Goal: Task Accomplishment & Management: Complete application form

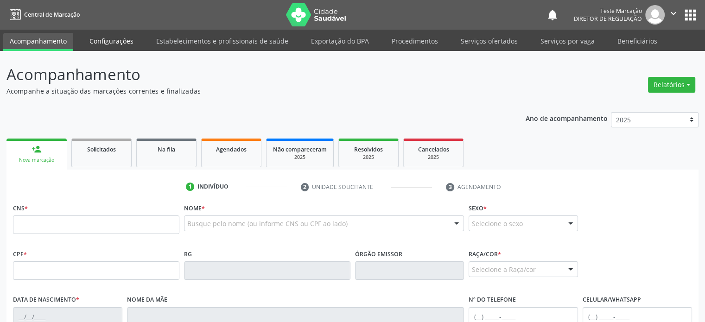
drag, startPoint x: 104, startPoint y: 43, endPoint x: 121, endPoint y: 43, distance: 16.7
click at [104, 43] on link "Configurações" at bounding box center [111, 41] width 57 height 16
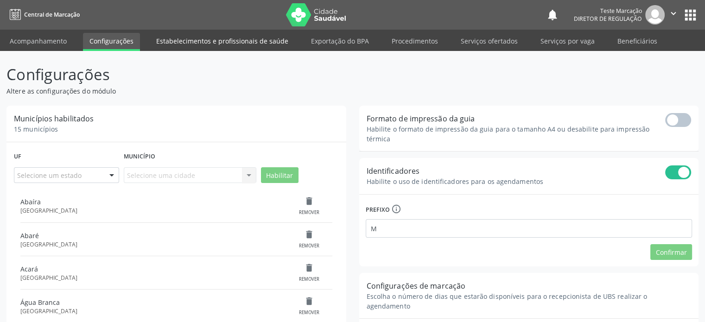
click at [203, 45] on link "Estabelecimentos e profissionais de saúde" at bounding box center [222, 41] width 145 height 16
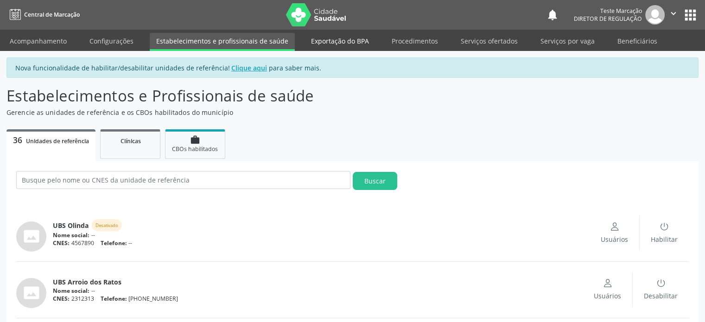
click at [340, 41] on link "Exportação do BPA" at bounding box center [340, 41] width 71 height 16
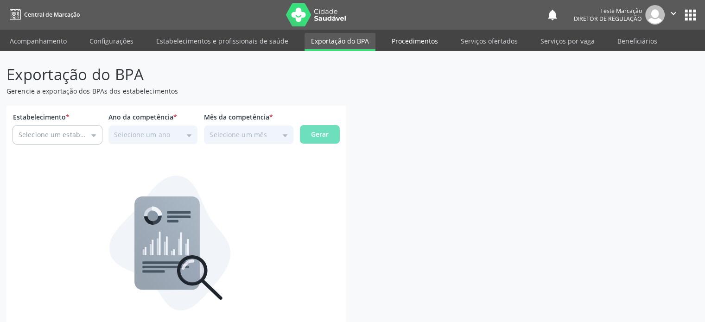
click at [401, 45] on link "Procedimentos" at bounding box center [414, 41] width 59 height 16
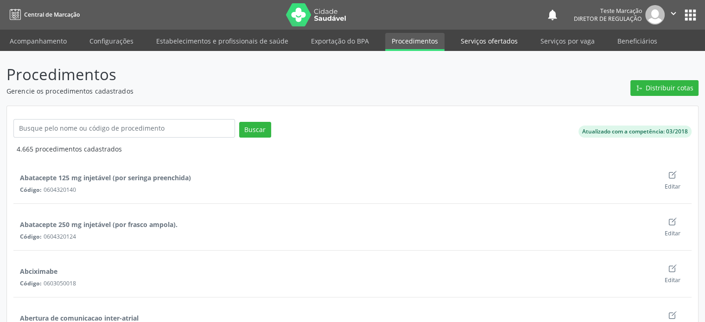
click at [480, 40] on link "Serviços ofertados" at bounding box center [489, 41] width 70 height 16
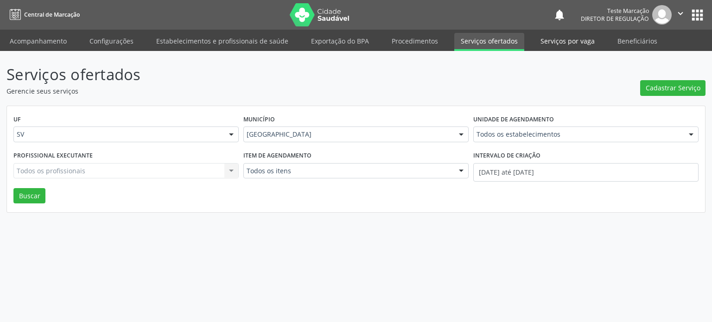
click at [571, 42] on link "Serviços por vaga" at bounding box center [567, 41] width 67 height 16
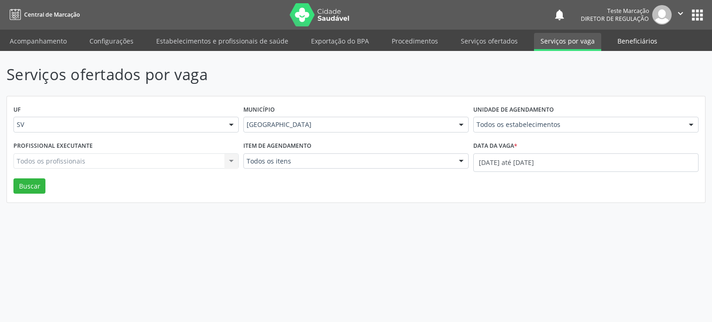
click at [630, 42] on link "Beneficiários" at bounding box center [637, 41] width 53 height 16
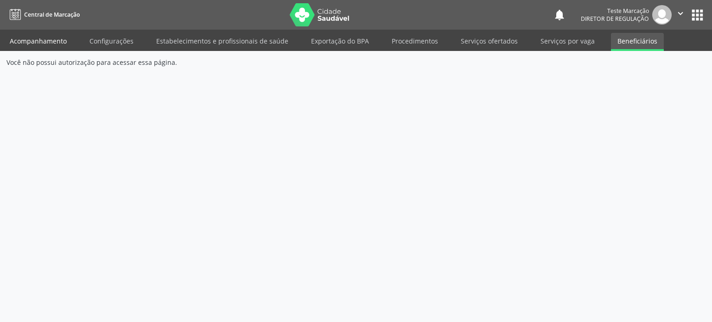
click at [39, 42] on link "Acompanhamento" at bounding box center [38, 41] width 70 height 16
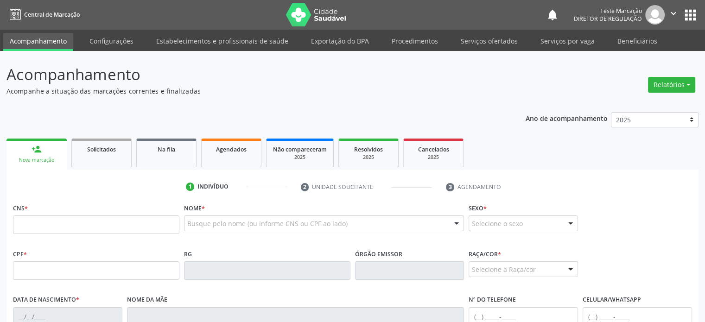
click at [674, 13] on icon "" at bounding box center [674, 13] width 10 height 10
click at [650, 37] on link "Configurações" at bounding box center [650, 36] width 64 height 13
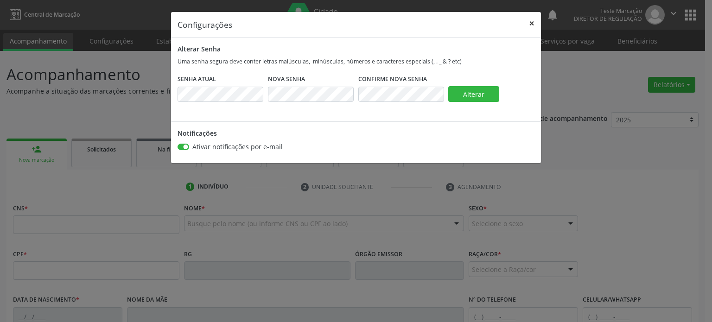
click at [530, 21] on button "×" at bounding box center [531, 23] width 19 height 23
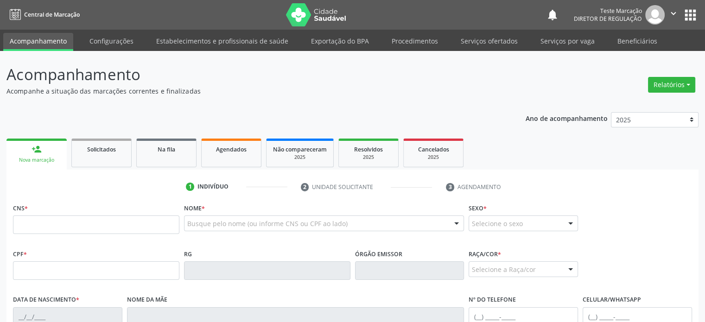
click at [521, 80] on header "Acompanhamento Acompanhe a situação das marcações correntes e finalizadas Relat…" at bounding box center [352, 79] width 692 height 33
click at [231, 152] on span "Agendados" at bounding box center [231, 150] width 31 height 8
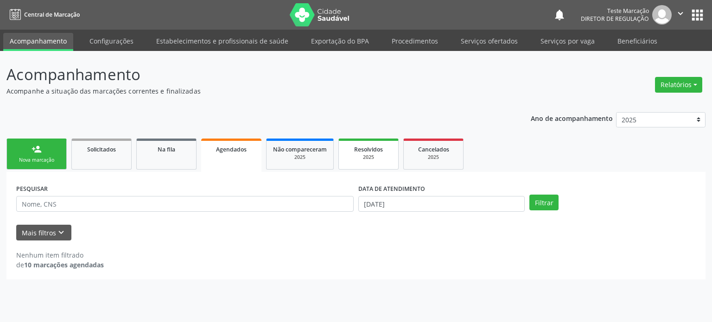
click at [377, 155] on div "2025" at bounding box center [368, 157] width 46 height 7
click at [671, 87] on button "Relatórios" at bounding box center [678, 85] width 47 height 16
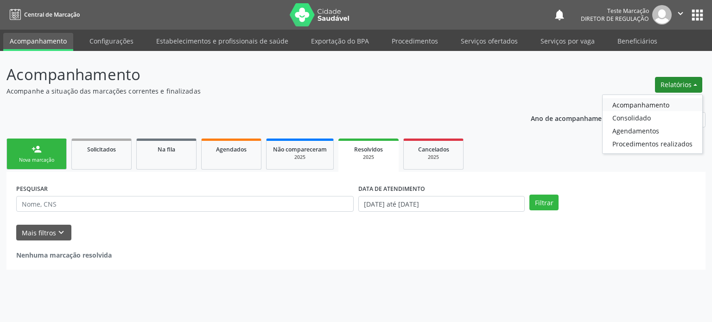
click at [650, 105] on link "Acompanhamento" at bounding box center [653, 104] width 100 height 13
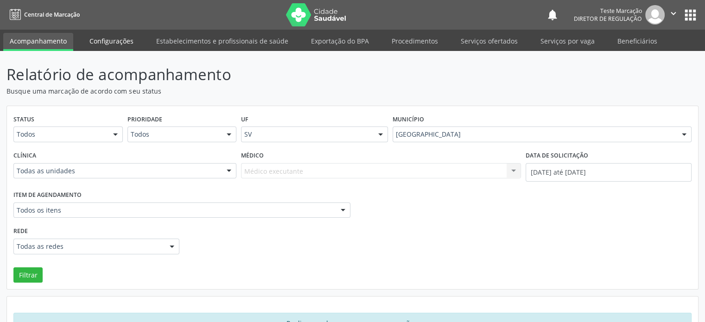
click at [121, 43] on link "Configurações" at bounding box center [111, 41] width 57 height 16
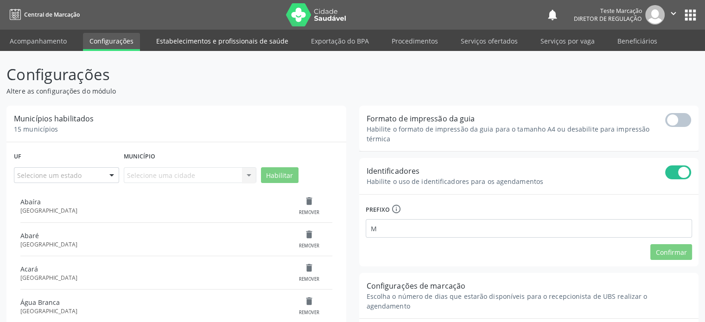
click at [194, 44] on link "Estabelecimentos e profissionais de saúde" at bounding box center [222, 41] width 145 height 16
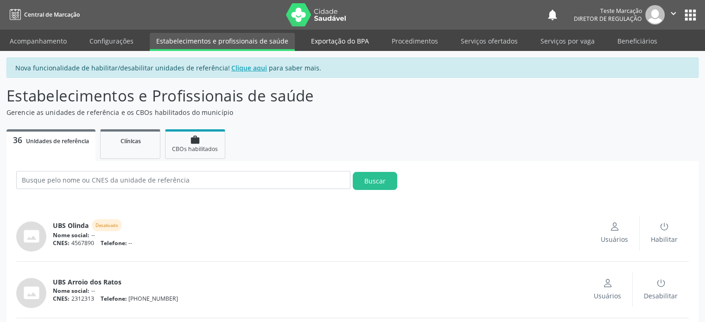
click at [346, 41] on link "Exportação do BPA" at bounding box center [340, 41] width 71 height 16
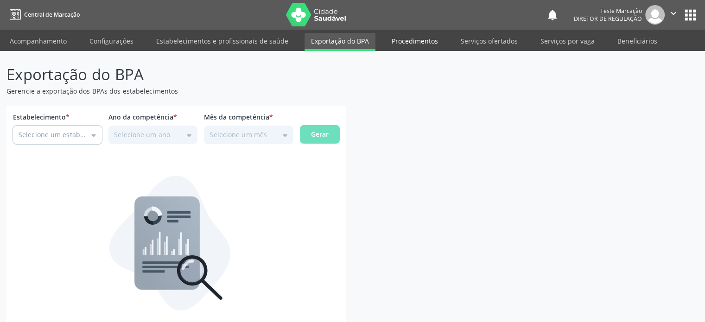
click at [417, 44] on link "Procedimentos" at bounding box center [414, 41] width 59 height 16
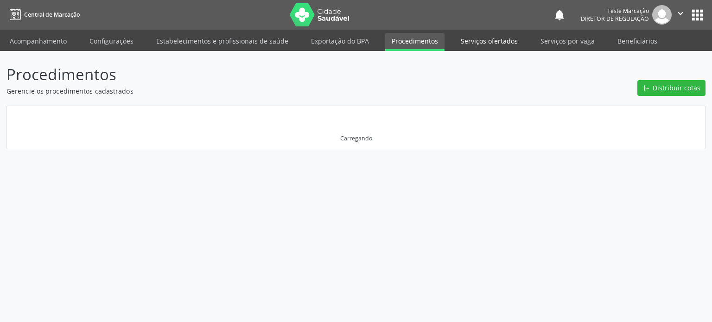
click at [467, 39] on link "Serviços ofertados" at bounding box center [489, 41] width 70 height 16
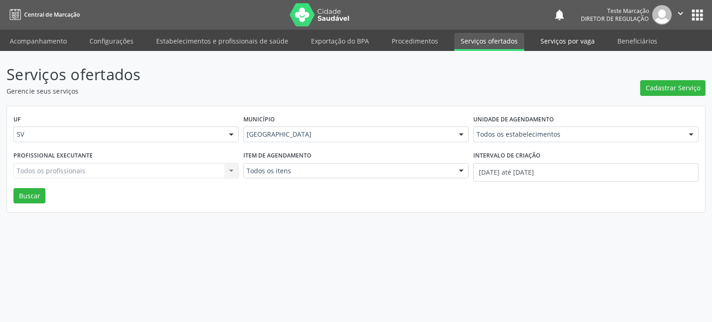
click at [566, 45] on link "Serviços por vaga" at bounding box center [567, 41] width 67 height 16
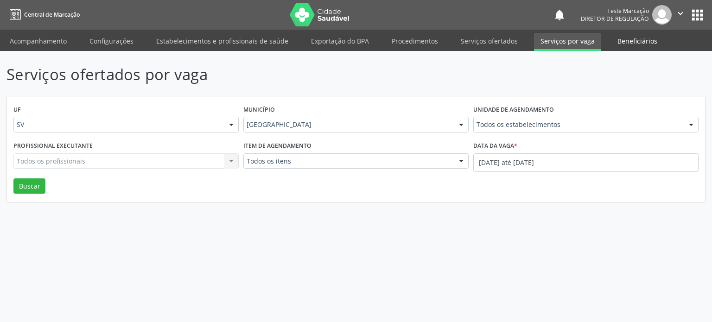
click at [619, 44] on link "Beneficiários" at bounding box center [637, 41] width 53 height 16
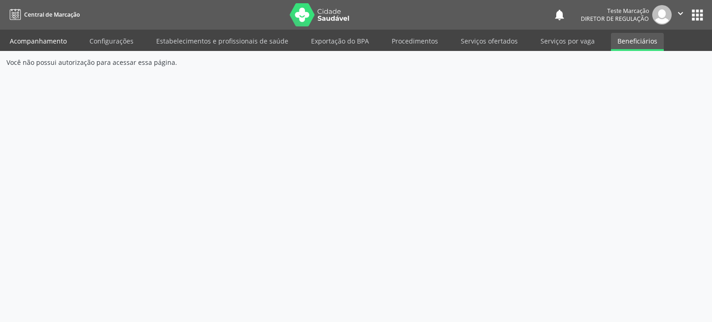
click at [33, 43] on link "Acompanhamento" at bounding box center [38, 41] width 70 height 16
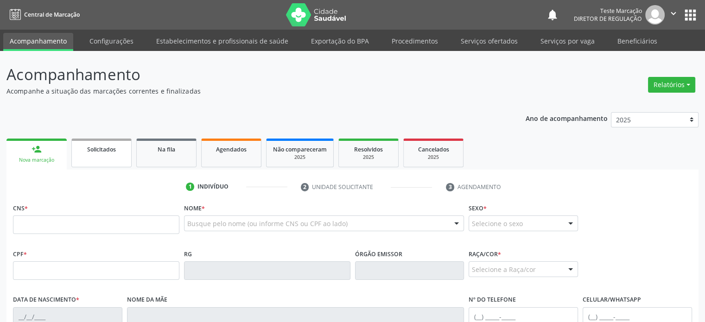
click at [106, 155] on link "Solicitados" at bounding box center [101, 153] width 60 height 29
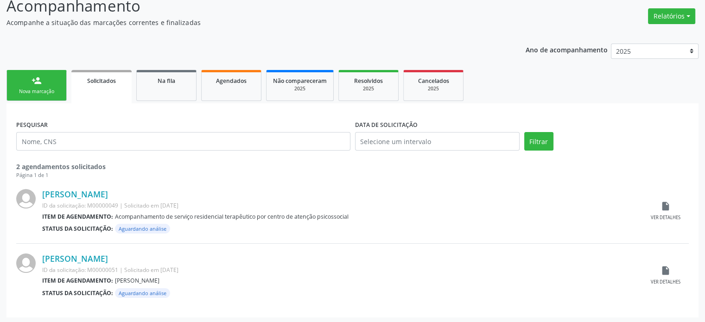
scroll to position [70, 0]
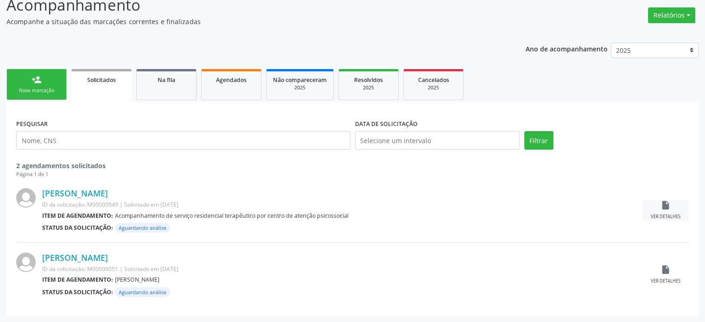
click at [669, 204] on icon "insert_drive_file" at bounding box center [666, 205] width 10 height 10
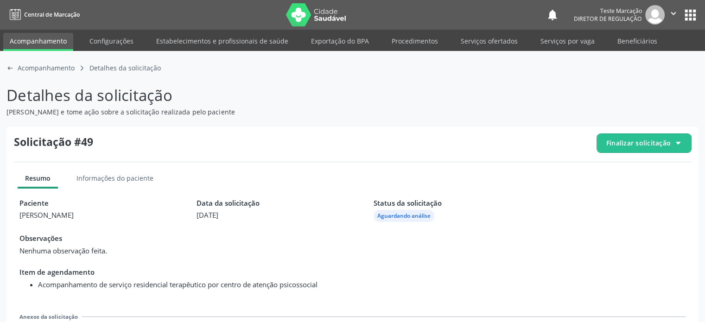
click at [139, 178] on div "Informações do paciente" at bounding box center [115, 179] width 92 height 15
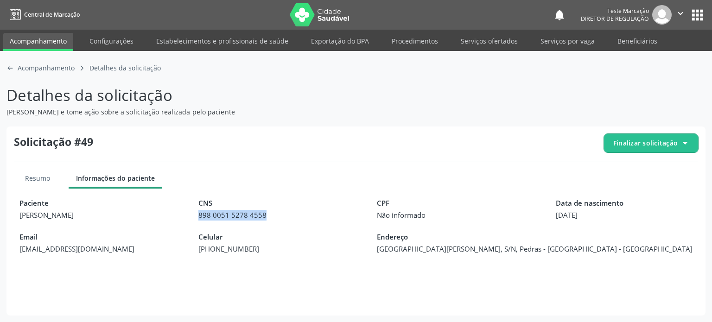
drag, startPoint x: 199, startPoint y: 216, endPoint x: 270, endPoint y: 217, distance: 71.4
click at [270, 217] on span "898 0051 5278 4558" at bounding box center [266, 215] width 137 height 11
copy span "898 0051 5278 4558"
click at [18, 14] on icon at bounding box center [15, 15] width 11 height 12
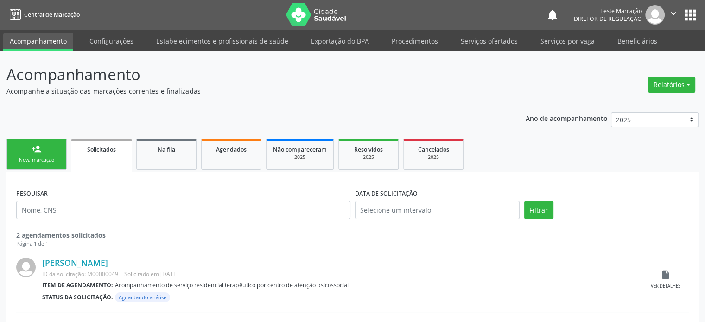
click at [50, 159] on div "Nova marcação" at bounding box center [36, 160] width 46 height 7
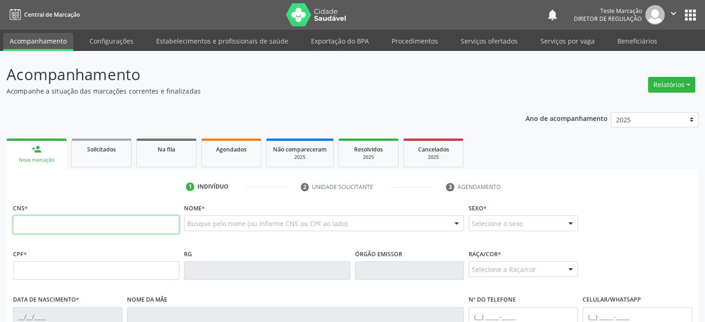
click at [123, 227] on input "text" at bounding box center [96, 225] width 166 height 19
paste input "898 0051 5278 4558"
type input "898 0051 5278 4558"
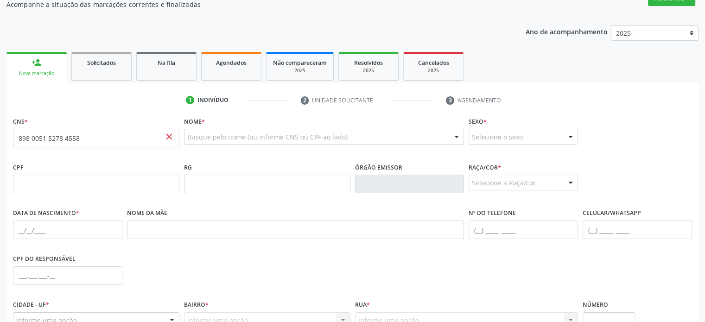
scroll to position [93, 0]
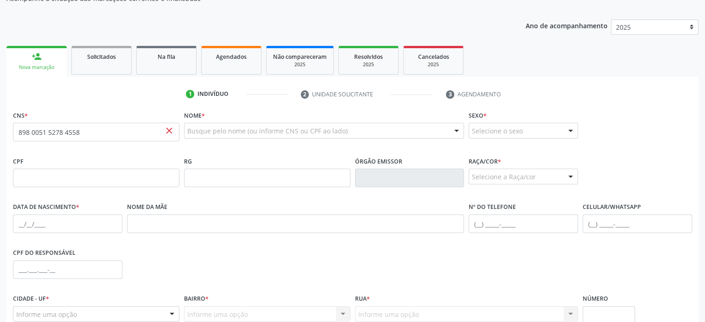
click at [142, 155] on div "CPF" at bounding box center [96, 170] width 166 height 33
click at [536, 131] on div "Selecione o sexo" at bounding box center [523, 131] width 109 height 16
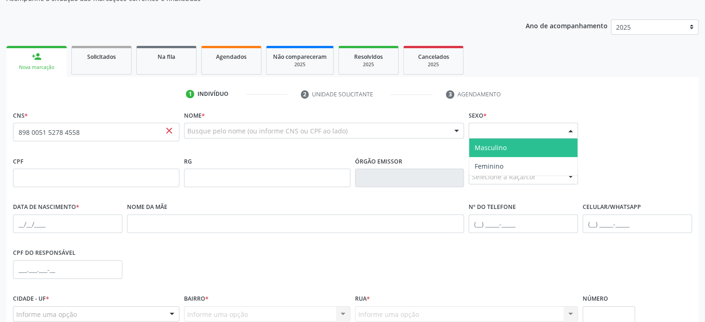
click at [526, 147] on span "Masculino" at bounding box center [523, 148] width 108 height 19
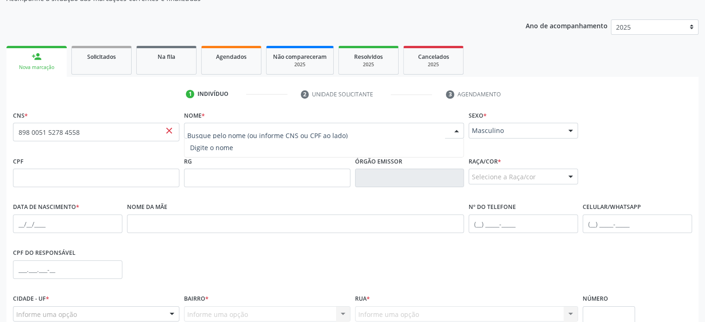
click at [458, 129] on div at bounding box center [457, 131] width 14 height 16
click at [120, 160] on div "CPF" at bounding box center [96, 170] width 166 height 33
click at [169, 129] on span "close" at bounding box center [169, 131] width 10 height 10
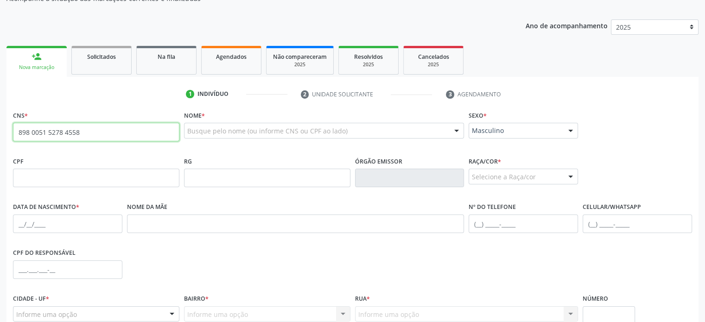
drag, startPoint x: 84, startPoint y: 132, endPoint x: 0, endPoint y: 122, distance: 84.0
click at [0, 122] on div "Acompanhamento Acompanhe a situação das marcações correntes e finalizadas Relat…" at bounding box center [352, 184] width 705 height 452
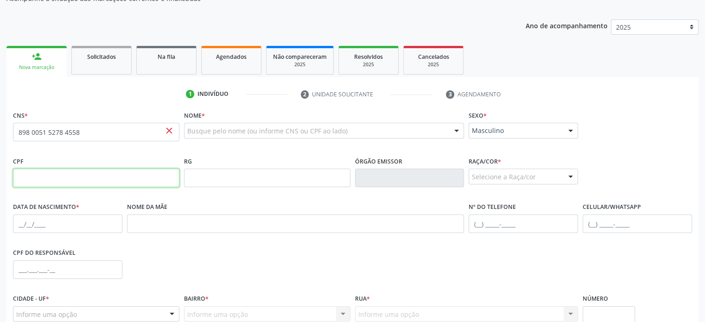
click at [94, 179] on input "text" at bounding box center [96, 178] width 166 height 19
click at [255, 193] on div "RG" at bounding box center [267, 177] width 171 height 46
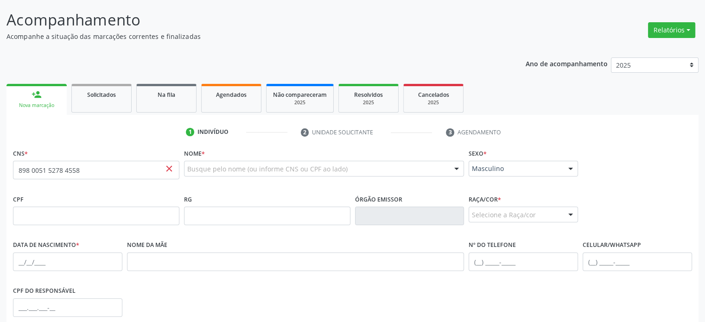
scroll to position [0, 0]
